Goal: Find specific page/section: Find specific page/section

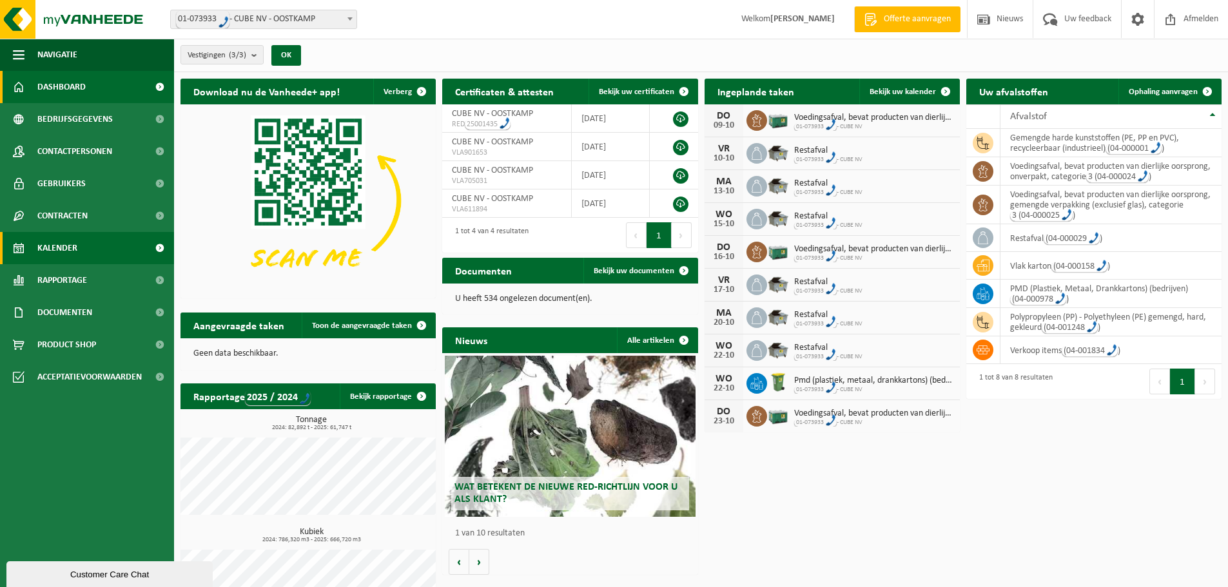
click at [68, 245] on span "Kalender" at bounding box center [57, 248] width 40 height 32
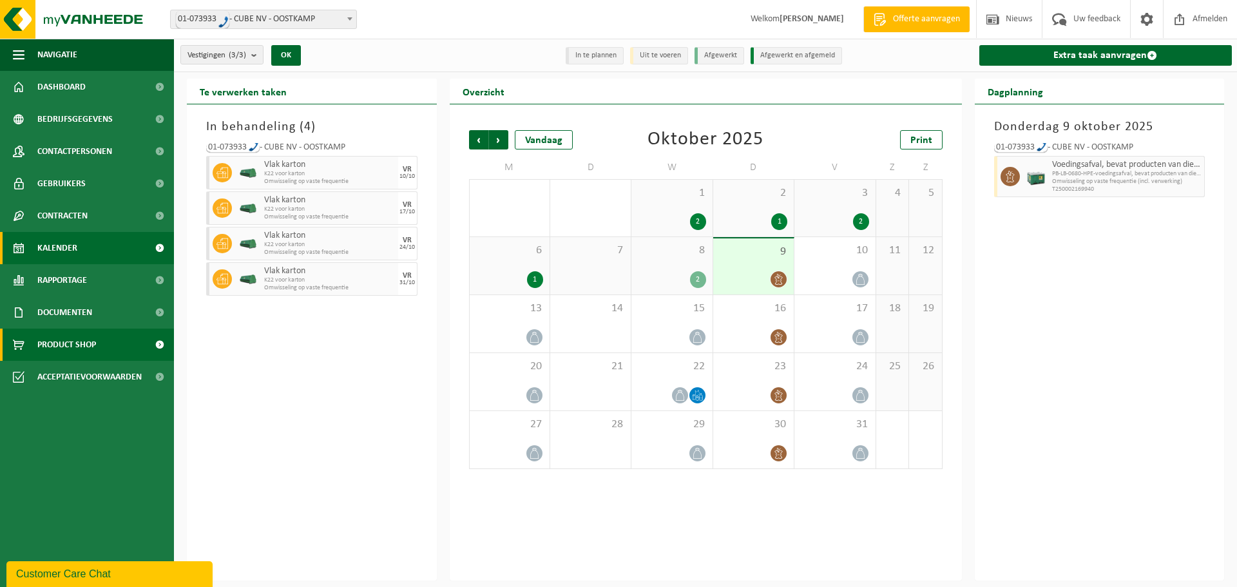
click at [82, 335] on span "Product Shop" at bounding box center [66, 345] width 59 height 32
